Goal: Task Accomplishment & Management: Use online tool/utility

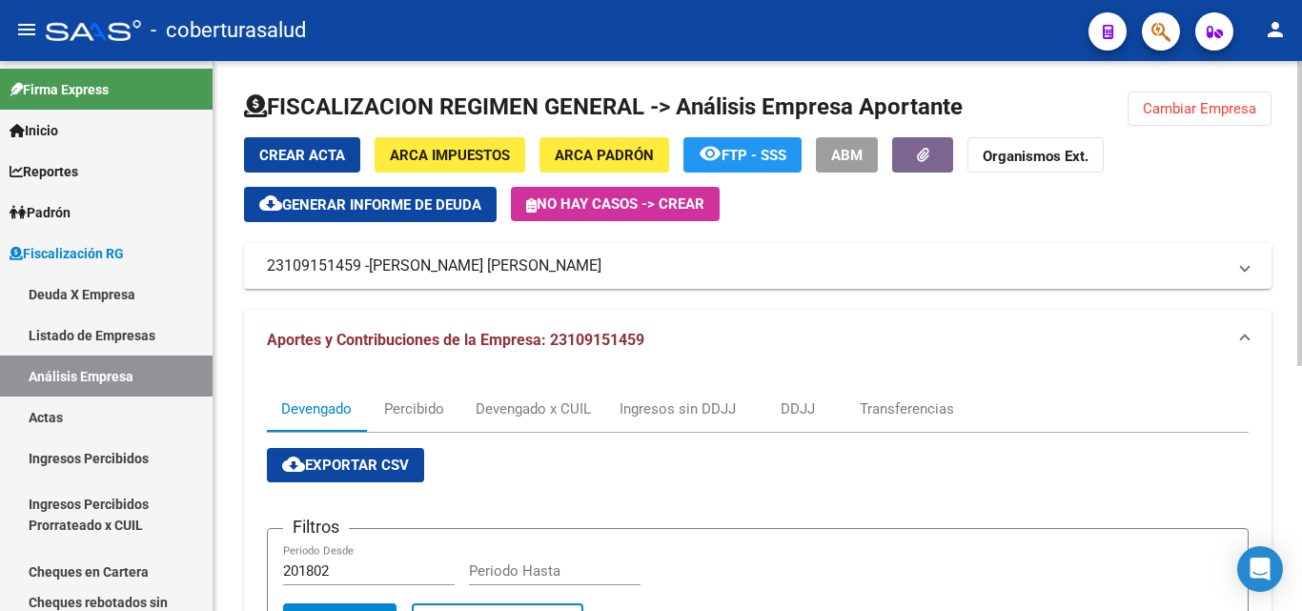
click at [1188, 102] on span "Cambiar Empresa" at bounding box center [1199, 108] width 113 height 17
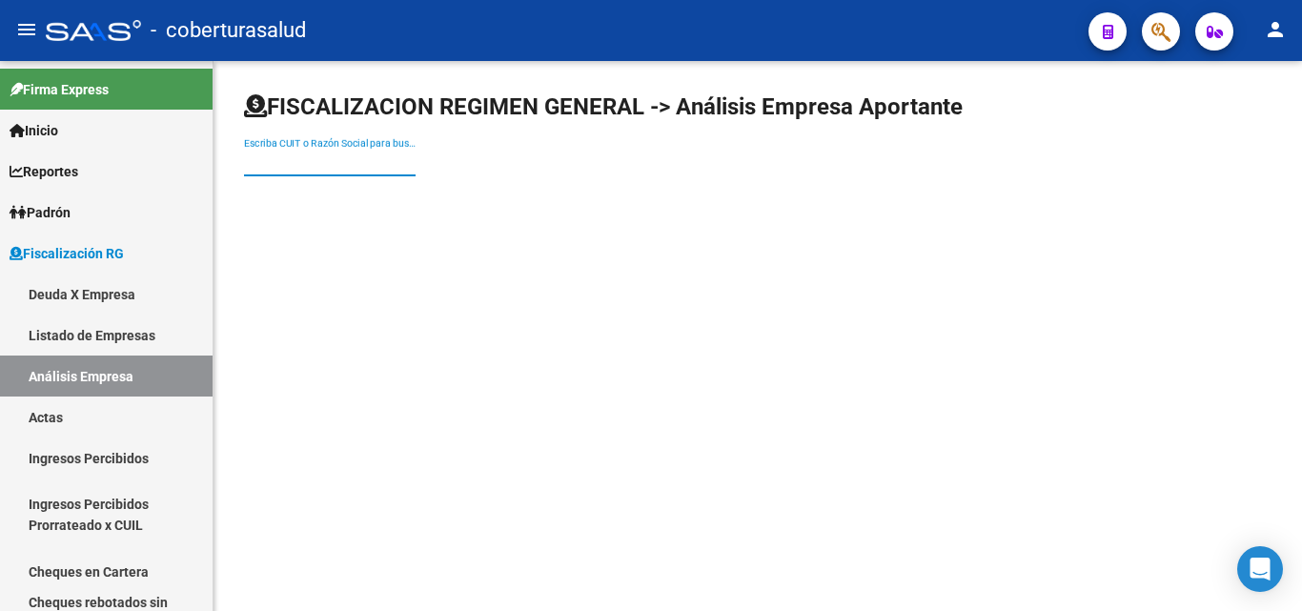
click at [318, 165] on input "Escriba CUIT o Razón Social para buscar" at bounding box center [330, 162] width 172 height 16
paste input "30715786083"
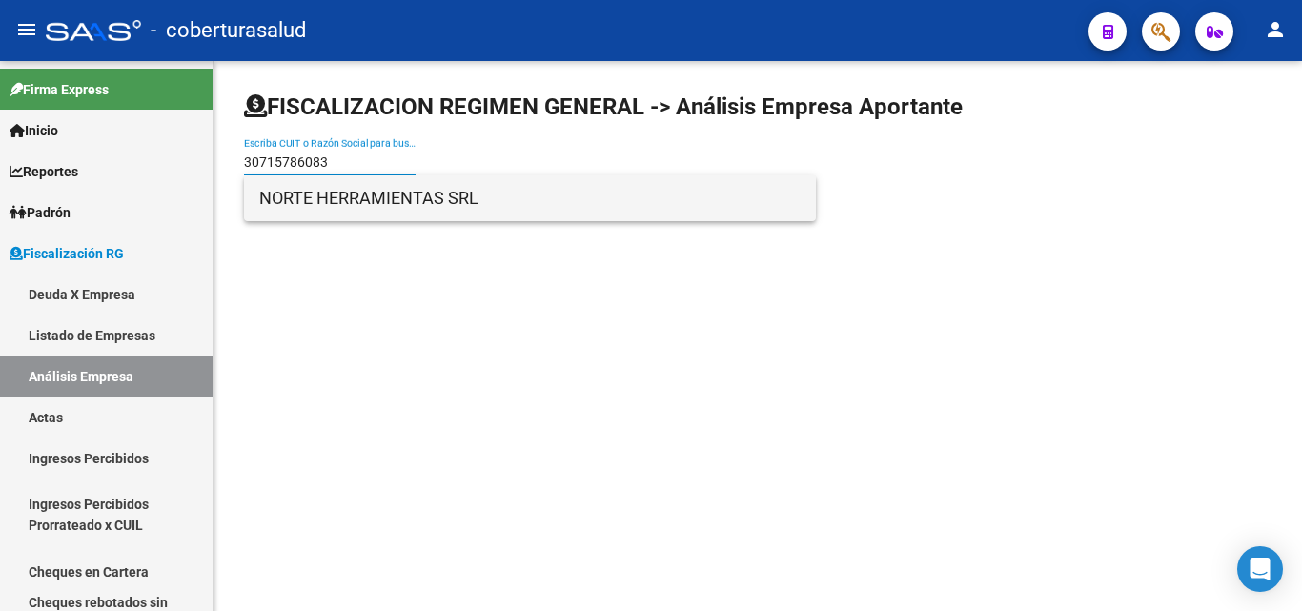
type input "30715786083"
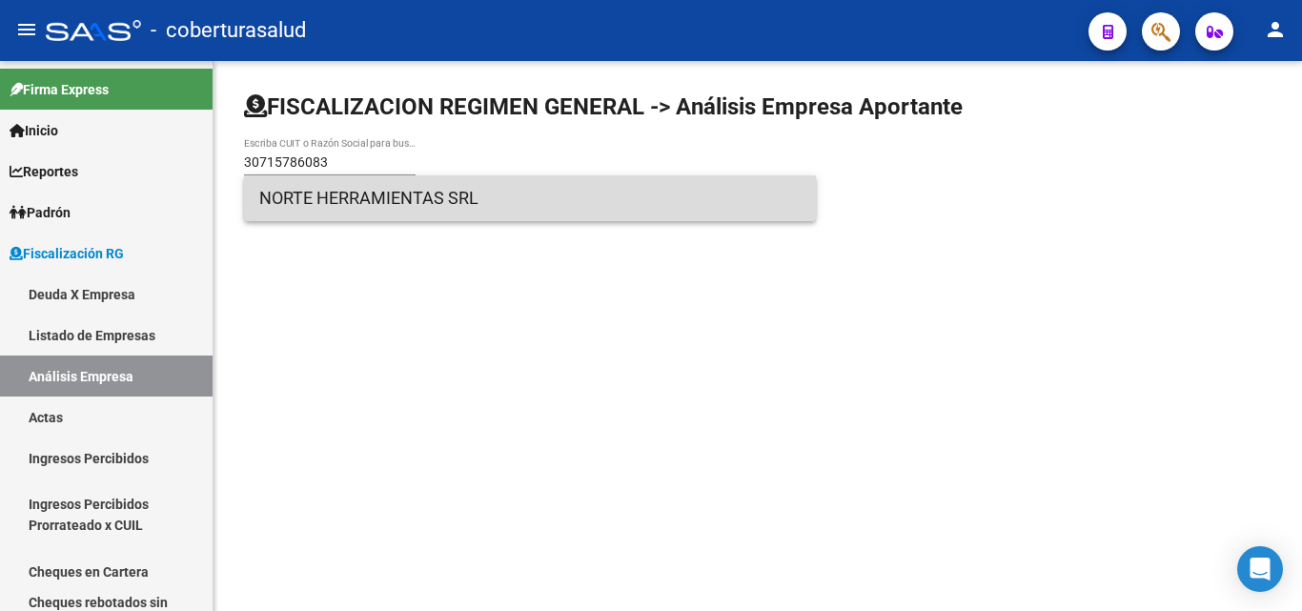
click at [328, 207] on span "NORTE HERRAMIENTAS SRL" at bounding box center [529, 198] width 541 height 46
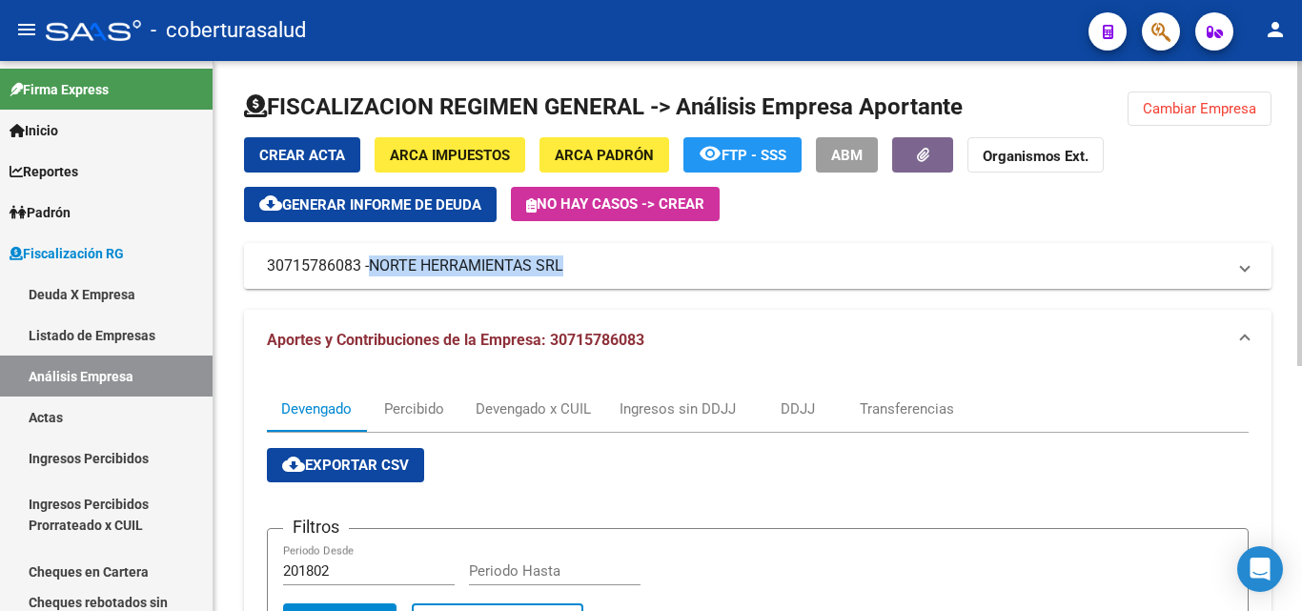
drag, startPoint x: 374, startPoint y: 267, endPoint x: 565, endPoint y: 269, distance: 191.6
click at [563, 269] on span "NORTE HERRAMIENTAS SRL" at bounding box center [466, 265] width 194 height 21
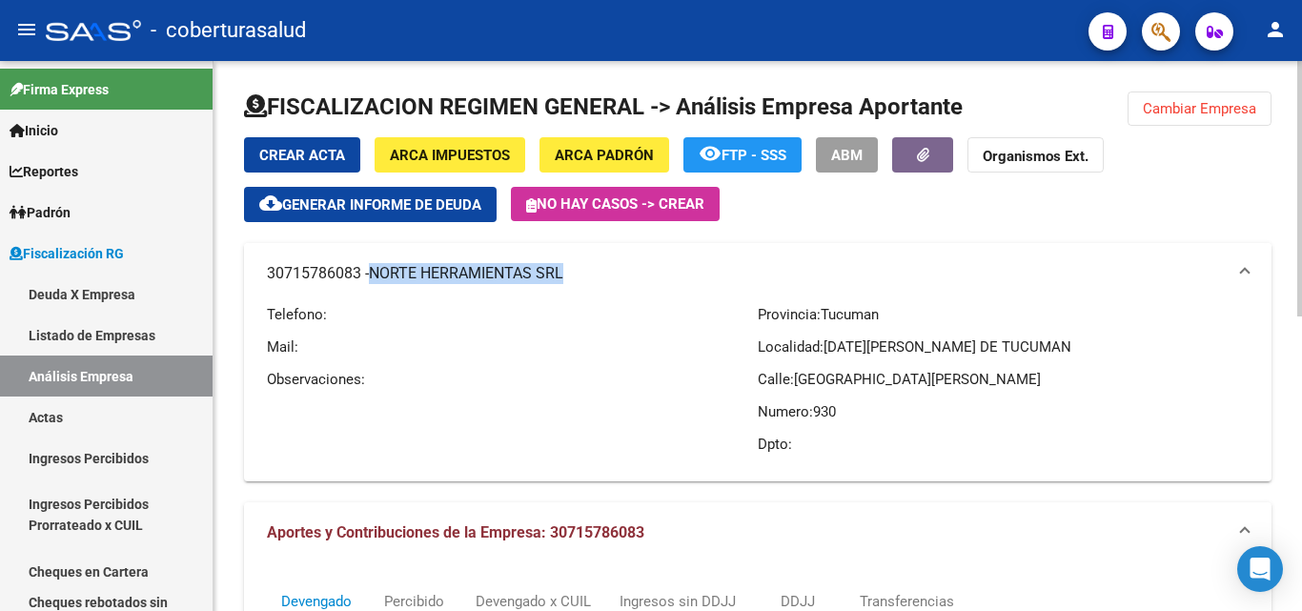
copy span "NORTE HERRAMIENTAS SRL"
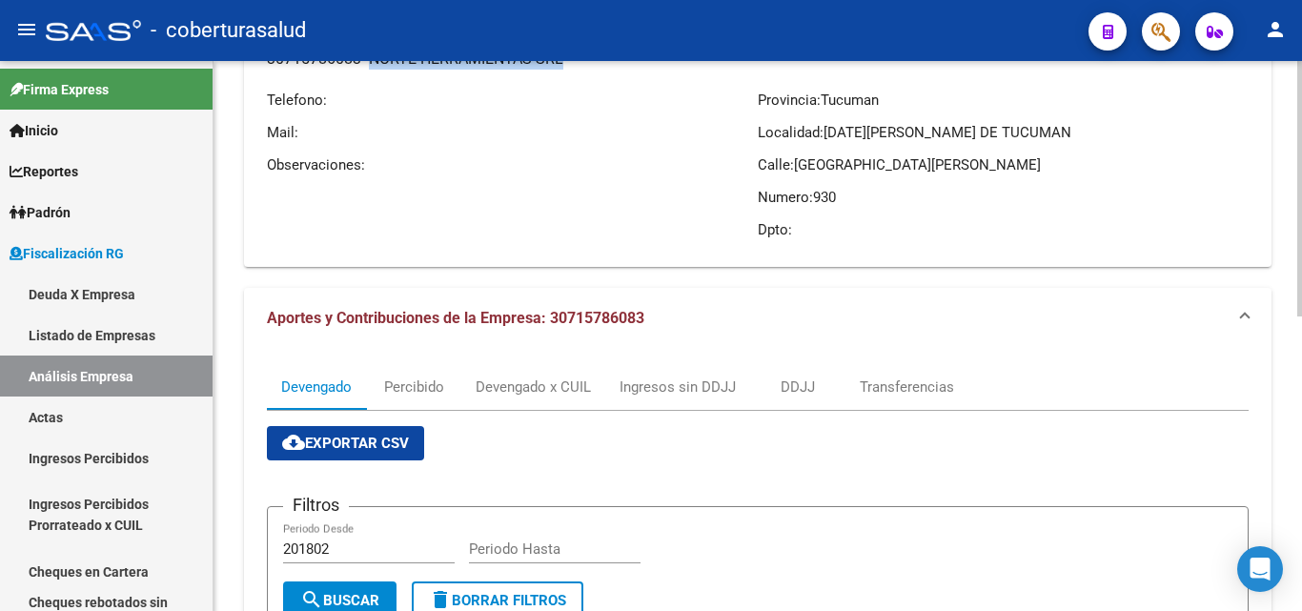
scroll to position [381, 0]
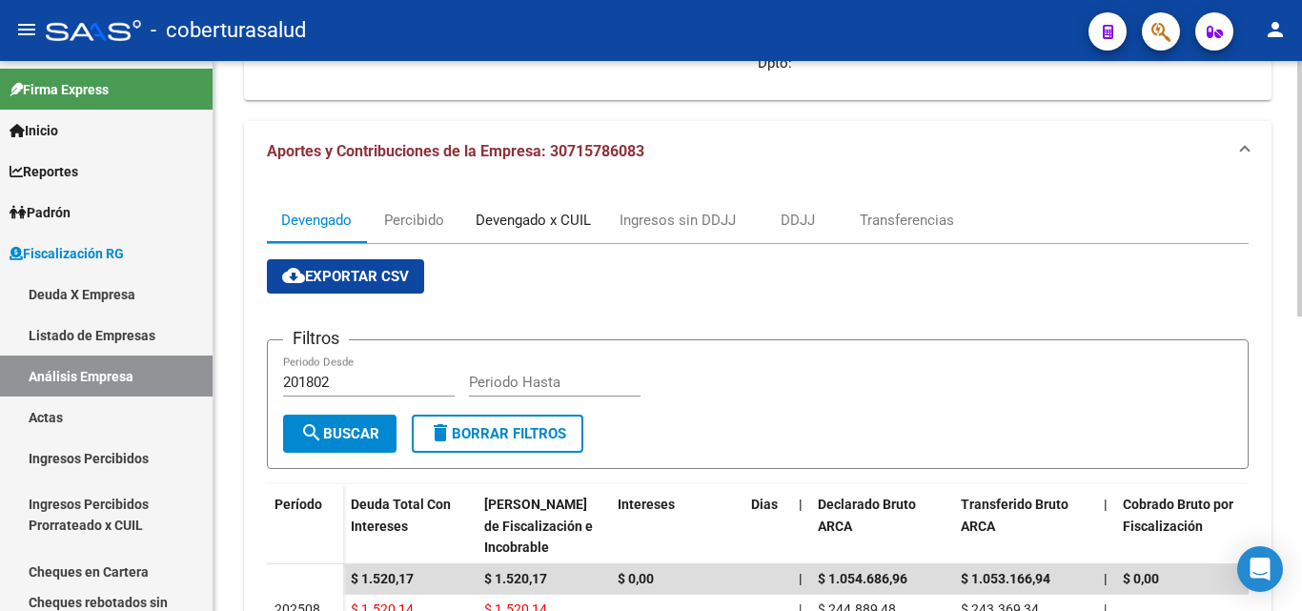
click at [537, 223] on div "Devengado x CUIL" at bounding box center [533, 220] width 115 height 21
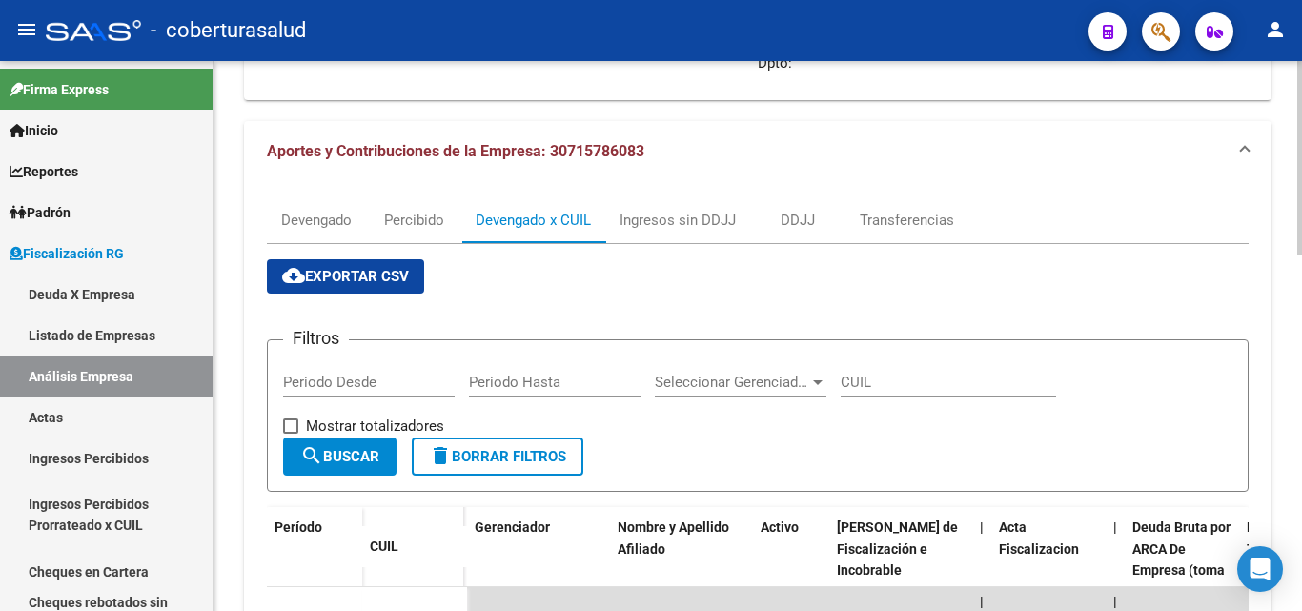
click at [354, 271] on span "cloud_download Exportar CSV" at bounding box center [345, 276] width 127 height 17
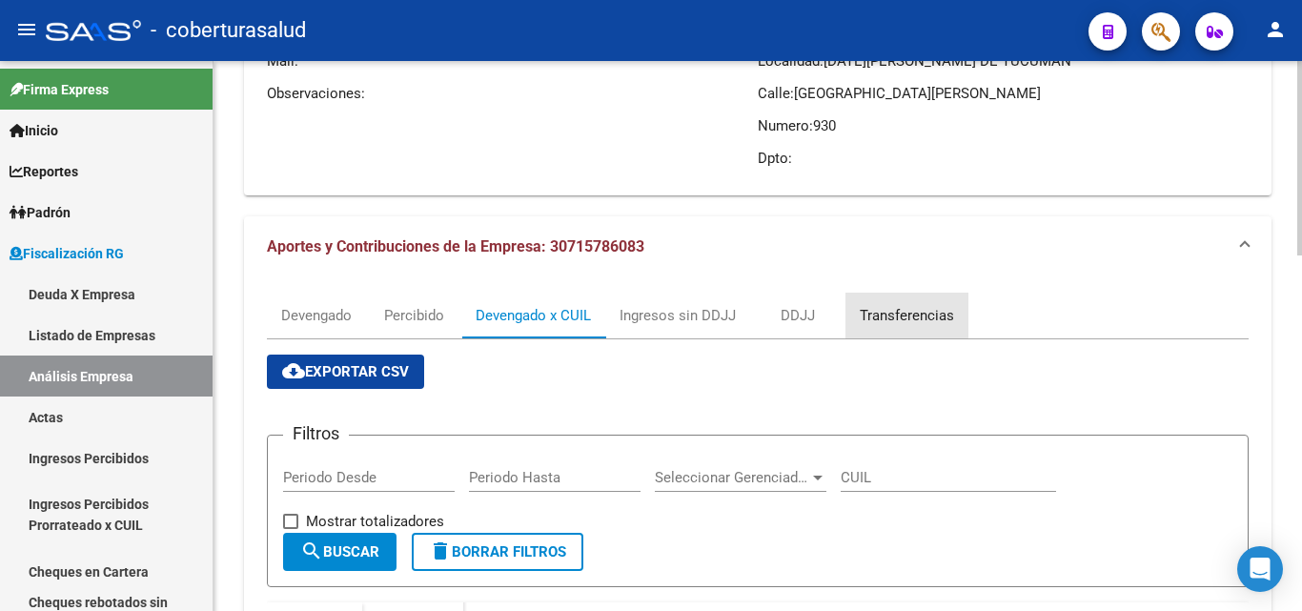
click at [871, 314] on div "Transferencias" at bounding box center [907, 315] width 94 height 21
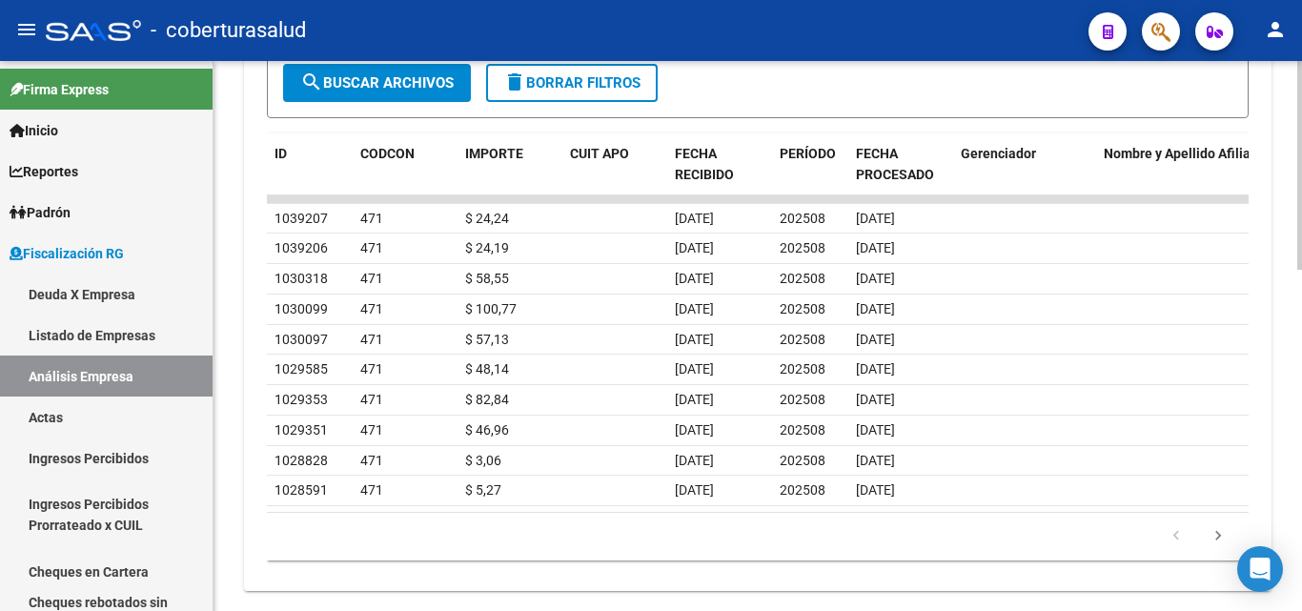
scroll to position [899, 0]
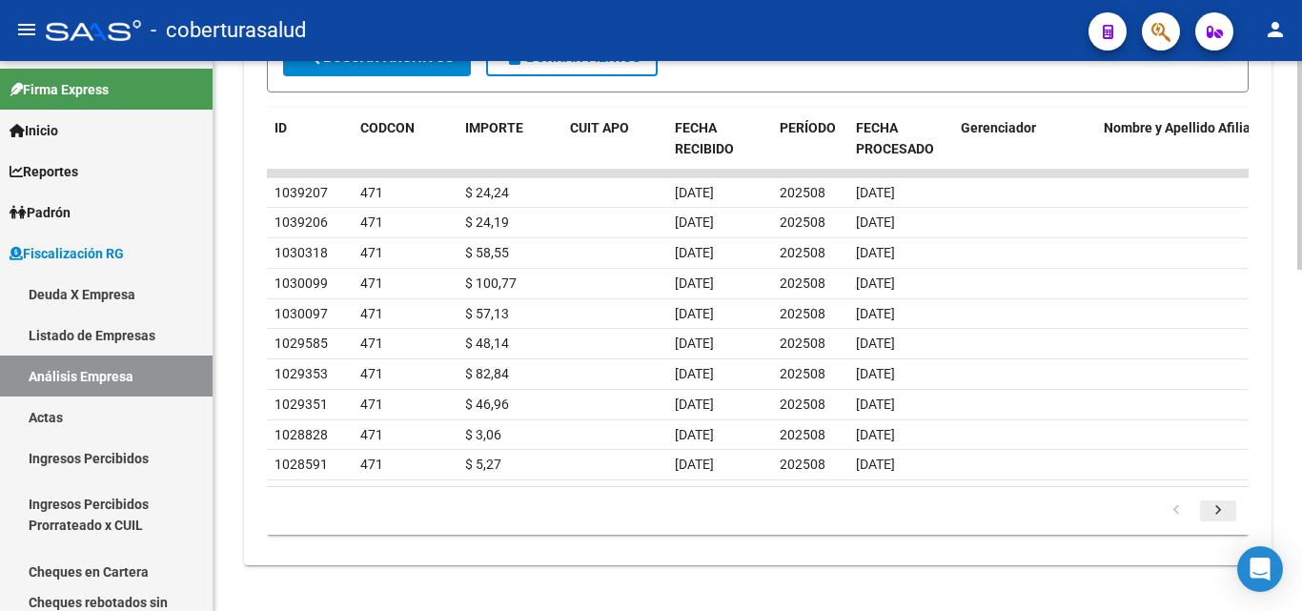
click at [1213, 509] on icon "go to next page" at bounding box center [1218, 512] width 25 height 23
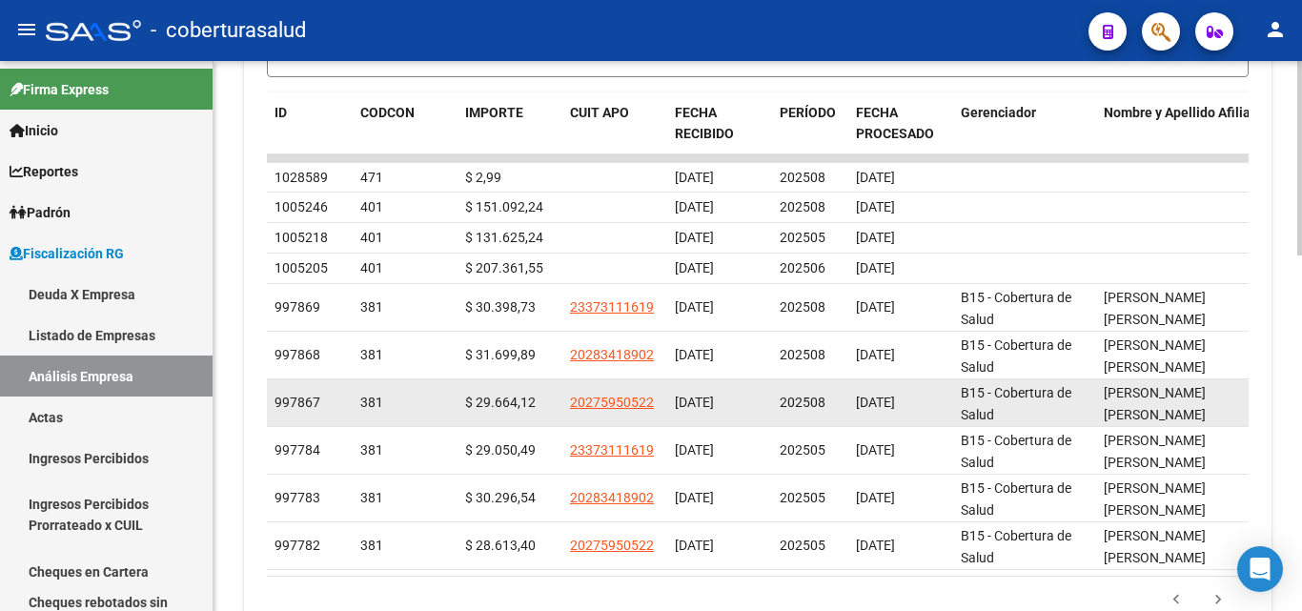
scroll to position [994, 0]
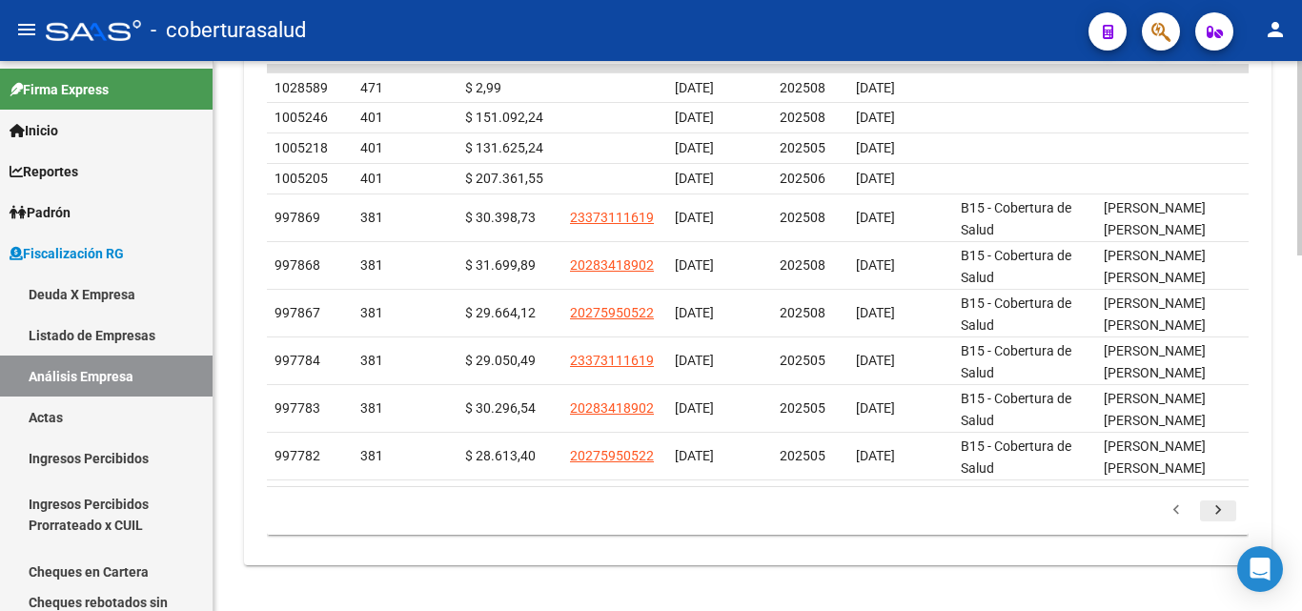
click at [1225, 516] on icon "go to next page" at bounding box center [1218, 512] width 25 height 23
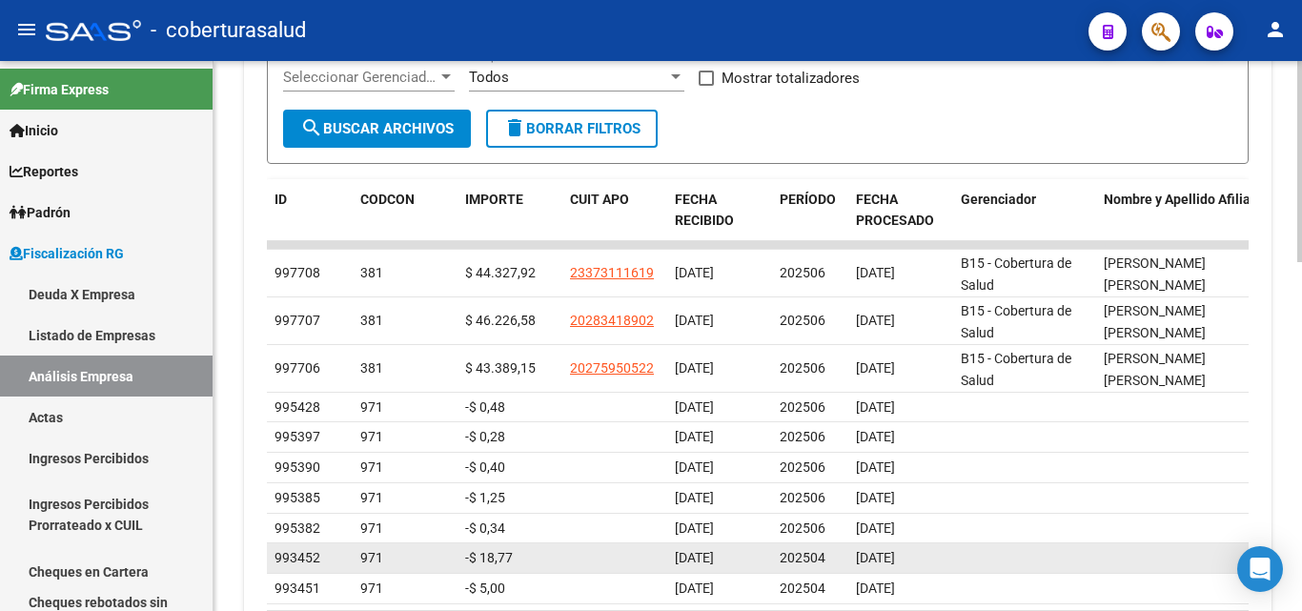
scroll to position [856, 0]
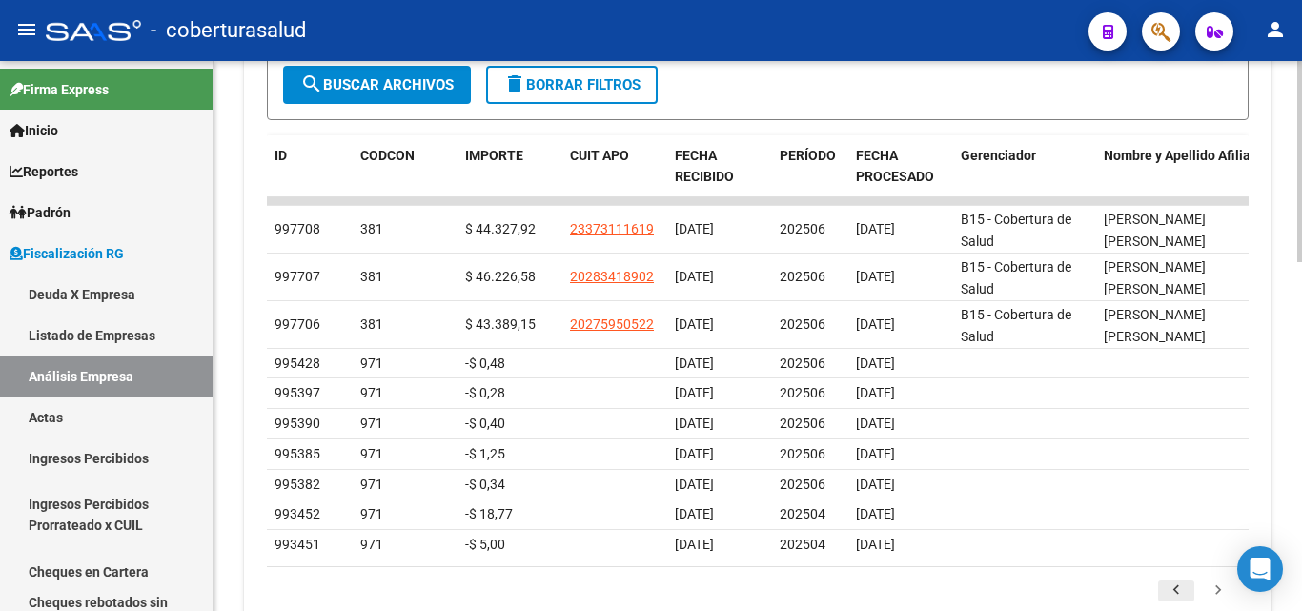
click at [1169, 599] on icon "go to previous page" at bounding box center [1176, 592] width 25 height 23
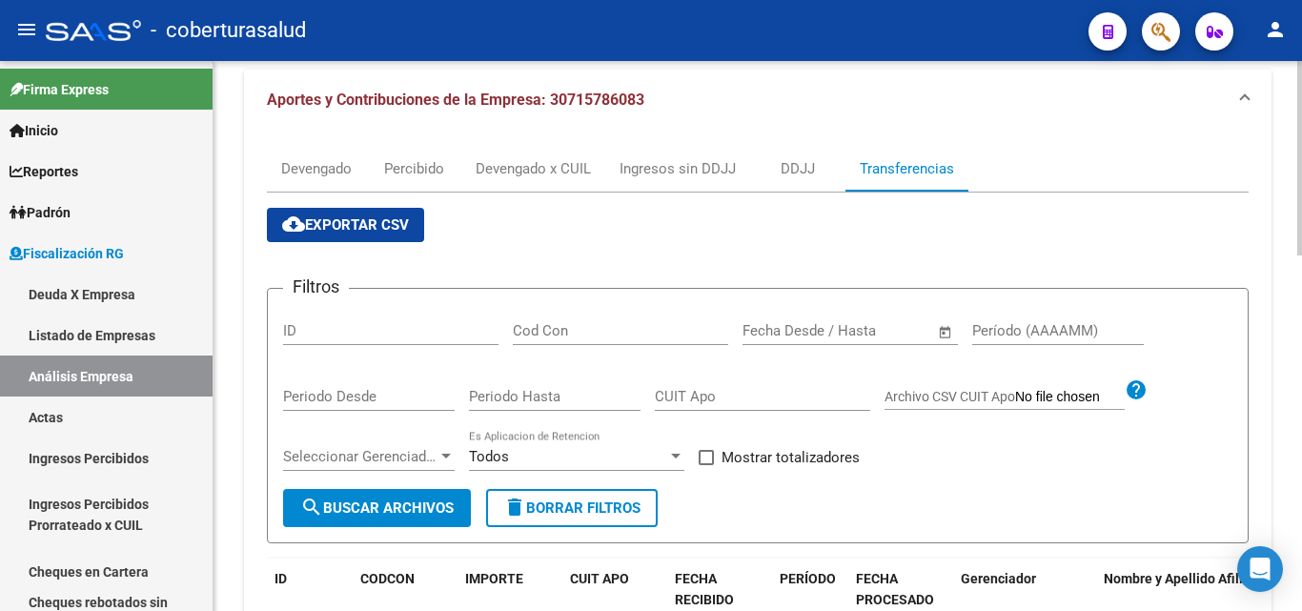
scroll to position [432, 0]
